Goal: Task Accomplishment & Management: Manage account settings

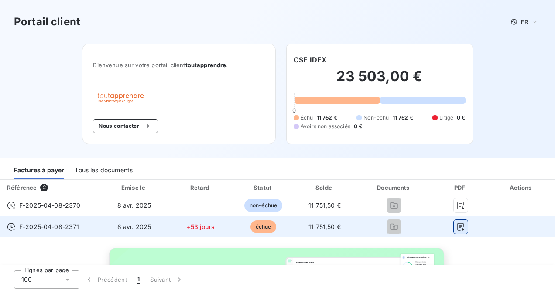
click at [457, 226] on icon "button" at bounding box center [460, 227] width 7 height 8
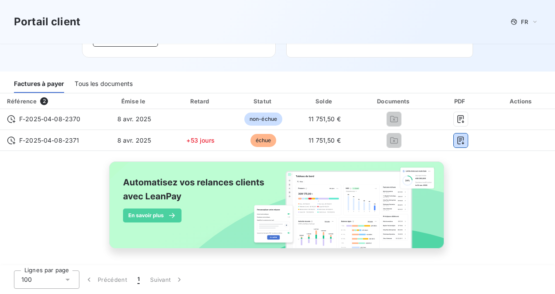
scroll to position [87, 0]
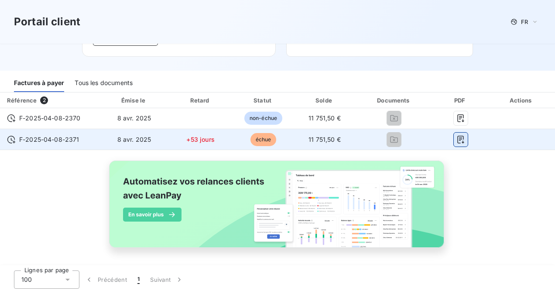
click at [457, 140] on icon "button" at bounding box center [461, 139] width 9 height 9
